Goal: Information Seeking & Learning: Learn about a topic

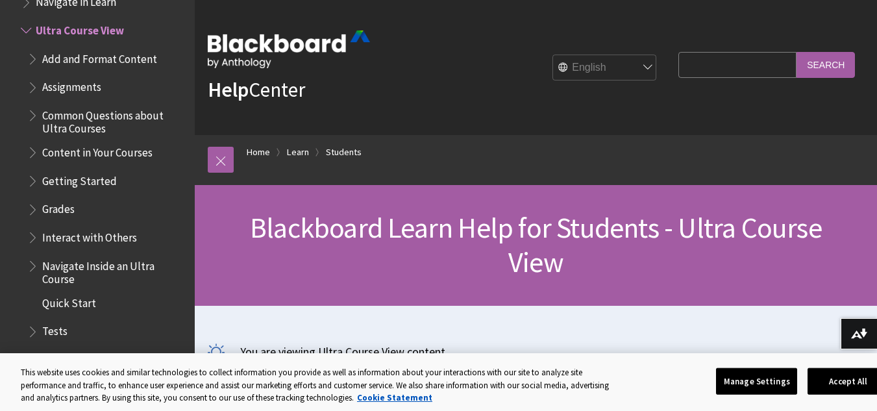
click at [702, 71] on input "Search Query" at bounding box center [737, 64] width 118 height 25
type input "attendance"
click at [796, 52] on input "Search" at bounding box center [825, 64] width 58 height 25
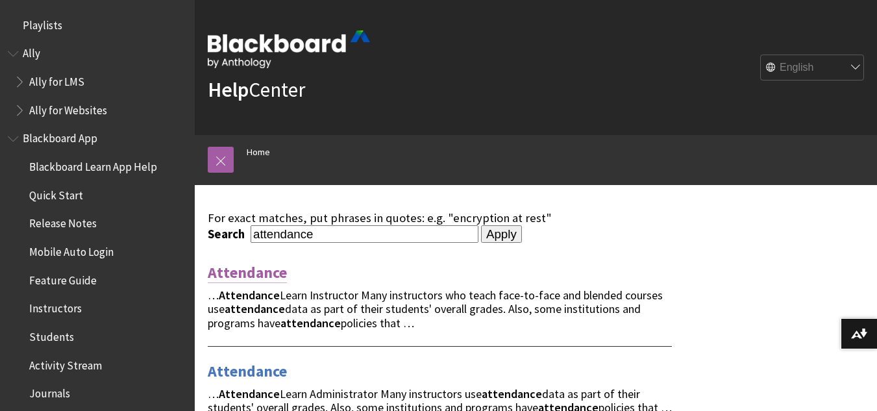
click at [272, 277] on link "Attendance" at bounding box center [247, 272] width 79 height 21
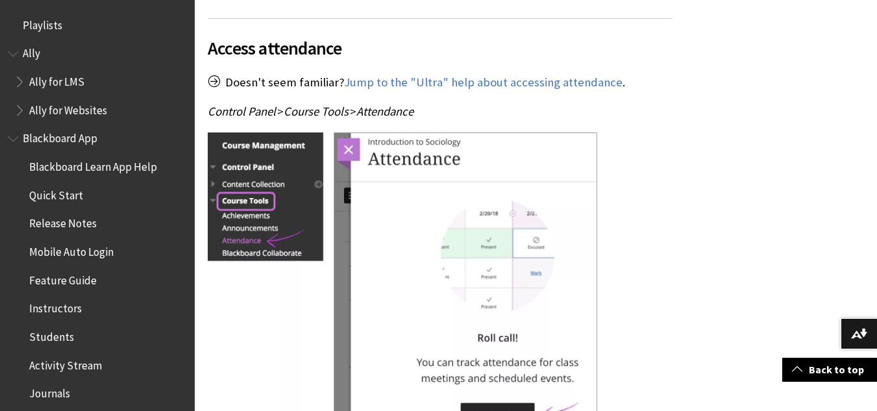
scroll to position [675, 0]
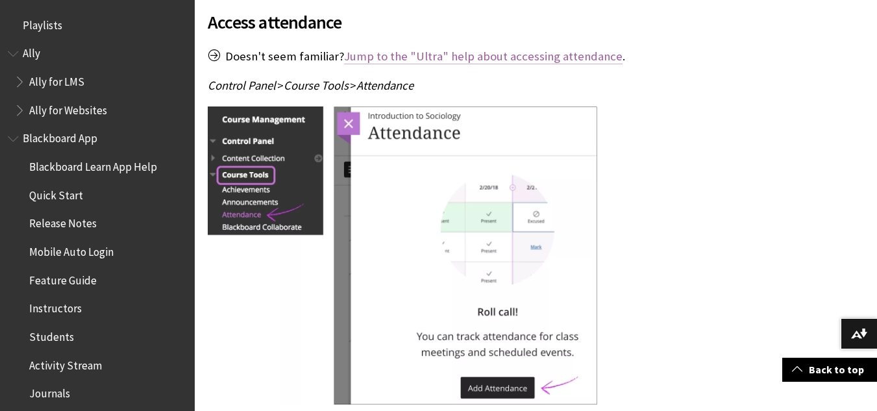
click at [559, 49] on link "Jump to the "Ultra" help about accessing attendance" at bounding box center [483, 57] width 278 height 16
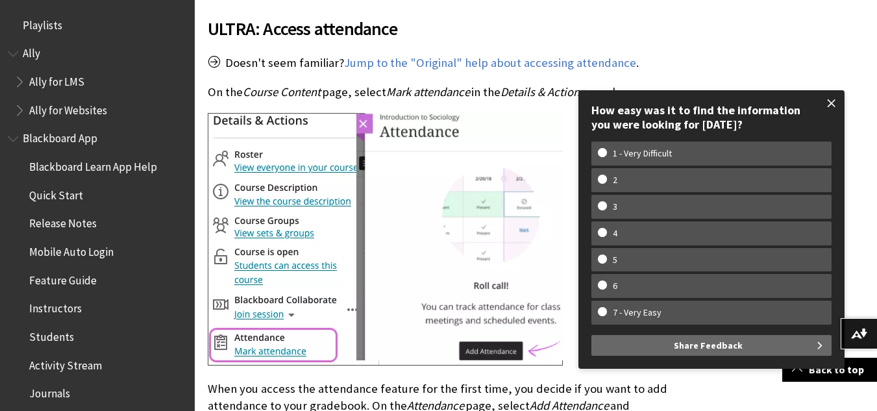
click at [840, 104] on span at bounding box center [831, 103] width 27 height 27
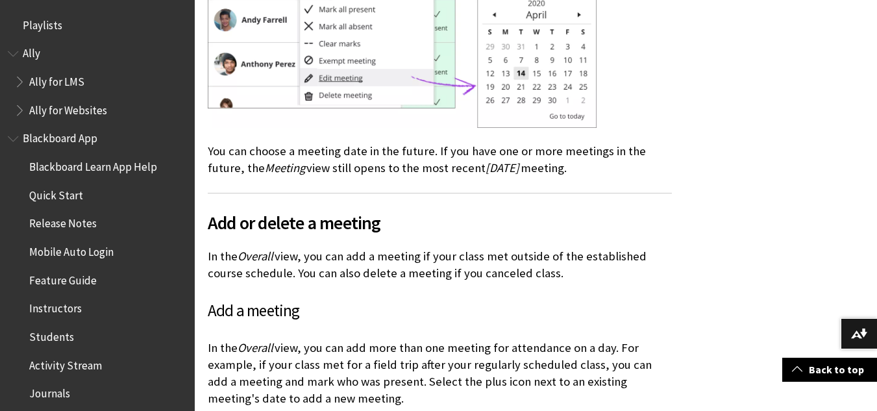
scroll to position [7089, 0]
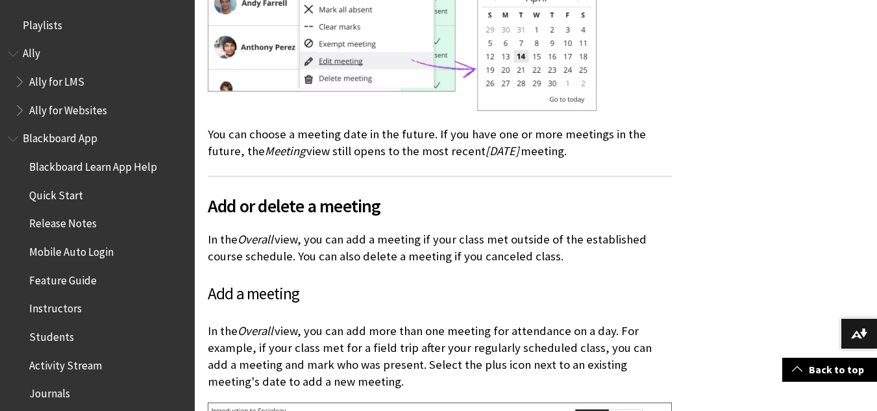
click at [57, 334] on span "Students" at bounding box center [51, 335] width 45 height 18
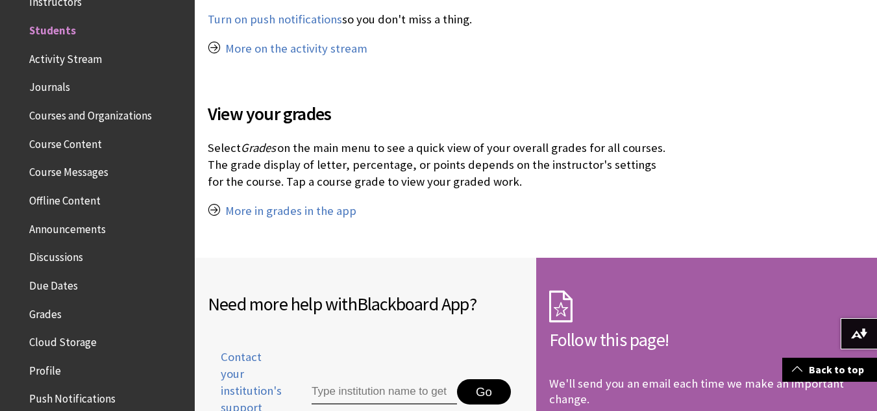
scroll to position [1457, 0]
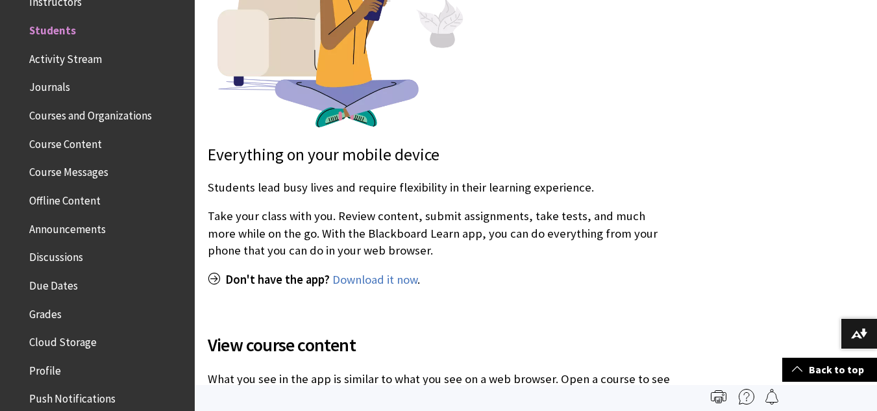
scroll to position [0, 0]
